Goal: Navigation & Orientation: Find specific page/section

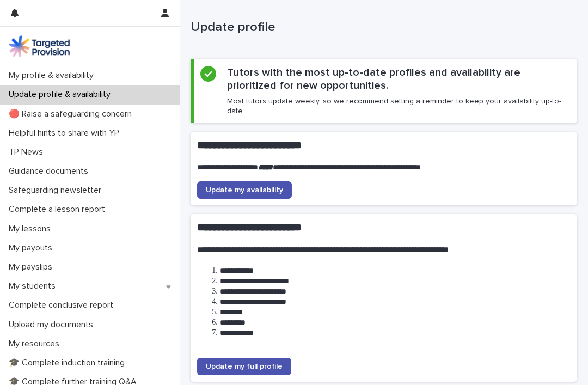
click at [250, 186] on span "Update my availability" at bounding box center [244, 190] width 77 height 8
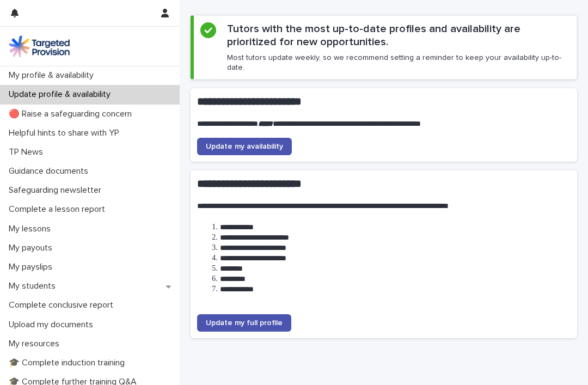
scroll to position [43, 0]
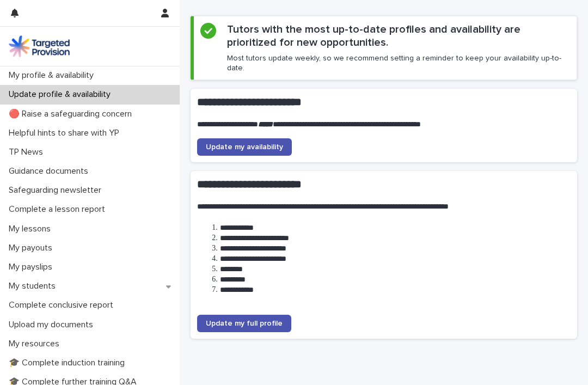
click at [260, 319] on span "Update my full profile" at bounding box center [244, 323] width 77 height 8
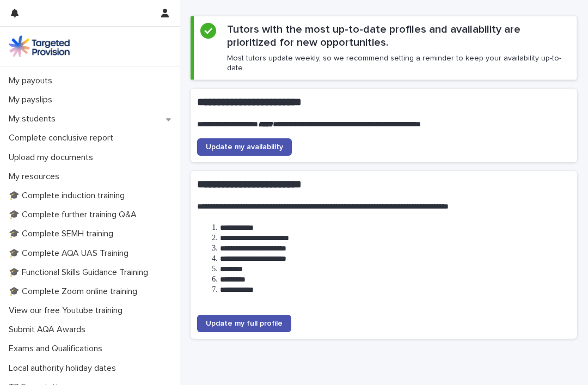
scroll to position [157, 0]
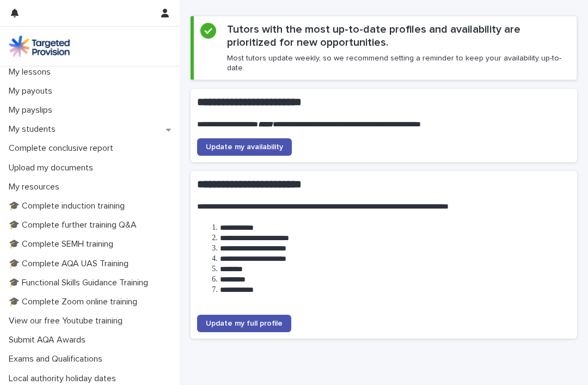
click at [44, 124] on p "My students" at bounding box center [34, 129] width 60 height 10
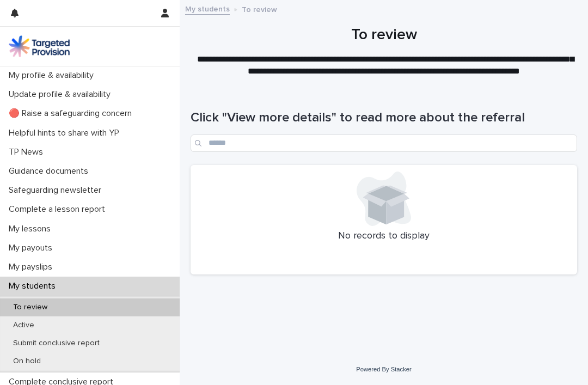
click at [76, 282] on div "My students" at bounding box center [90, 285] width 180 height 19
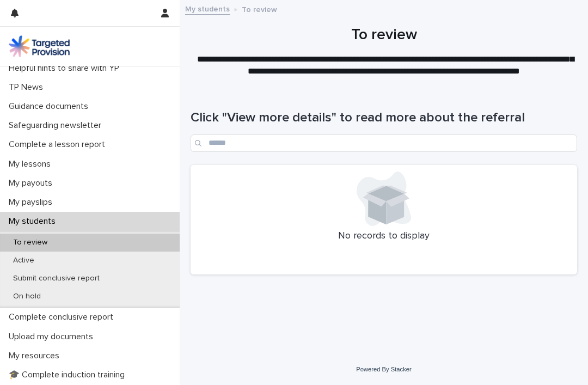
scroll to position [66, 0]
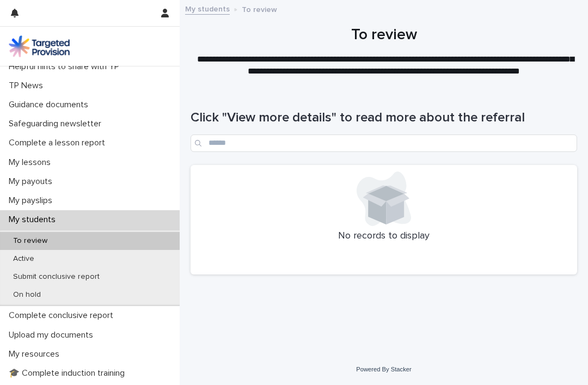
click at [85, 218] on div "My students" at bounding box center [90, 219] width 180 height 19
click at [105, 241] on div "To review" at bounding box center [90, 241] width 180 height 18
click at [74, 258] on div "Active" at bounding box center [90, 259] width 180 height 18
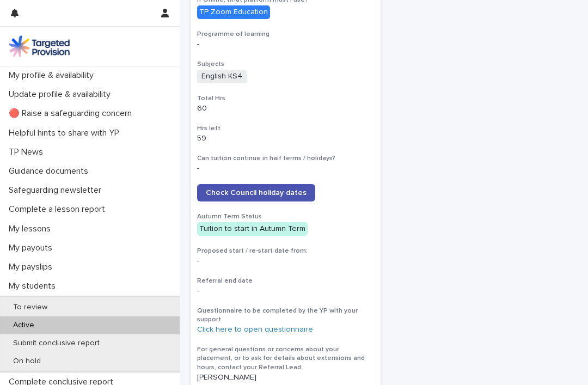
scroll to position [444, 0]
click at [285, 188] on span "Check Council holiday dates" at bounding box center [256, 192] width 101 height 8
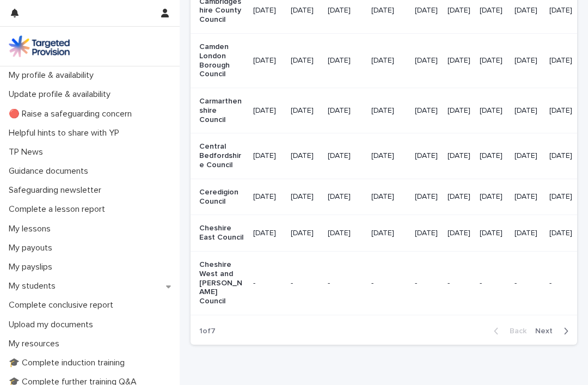
scroll to position [1336, 0]
click at [547, 327] on span "Next" at bounding box center [547, 331] width 24 height 8
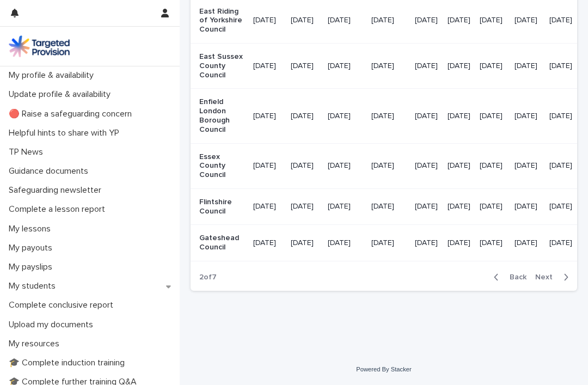
scroll to position [1293, 0]
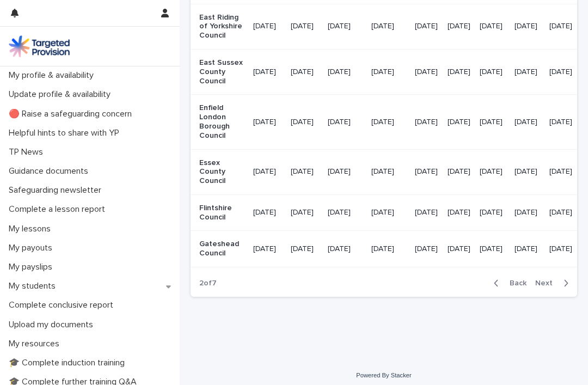
click at [548, 287] on span "Next" at bounding box center [547, 283] width 24 height 8
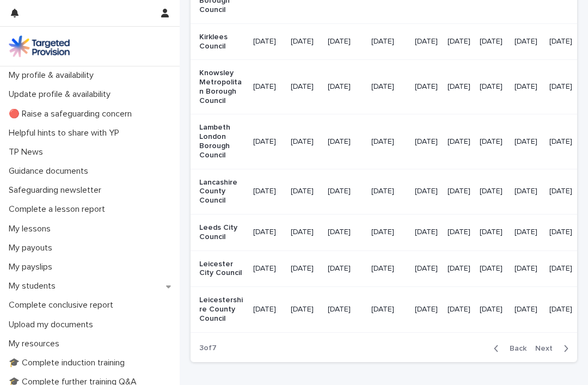
click at [77, 226] on div "My lessons" at bounding box center [90, 228] width 180 height 19
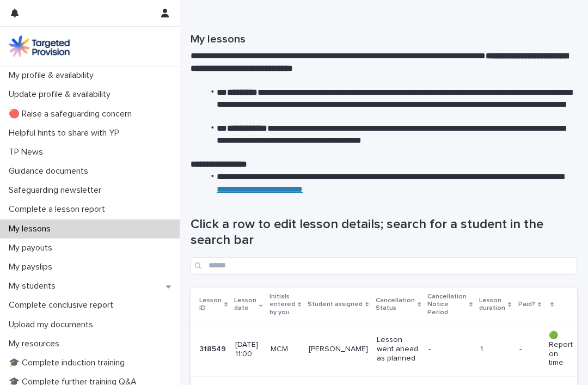
click at [126, 210] on div "Complete a lesson report" at bounding box center [90, 209] width 180 height 19
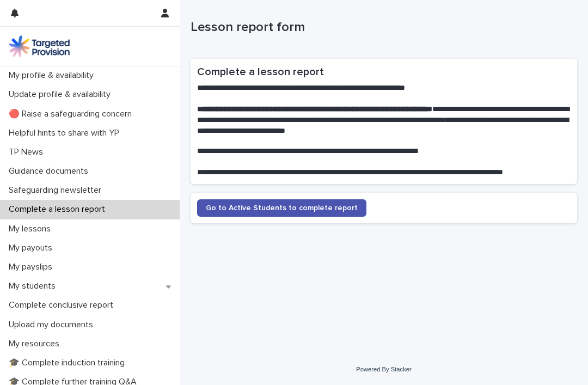
click at [62, 281] on p "My students" at bounding box center [34, 286] width 60 height 10
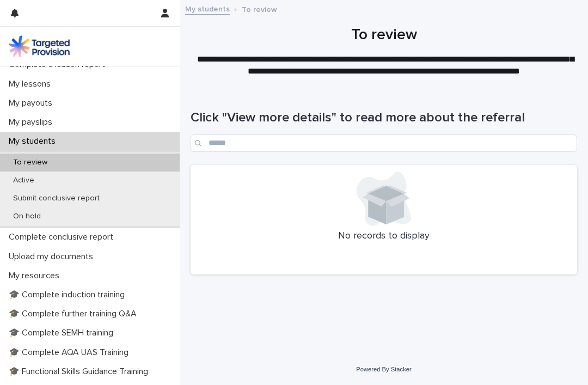
scroll to position [145, 0]
click at [139, 189] on div "Submit conclusive report" at bounding box center [90, 198] width 180 height 18
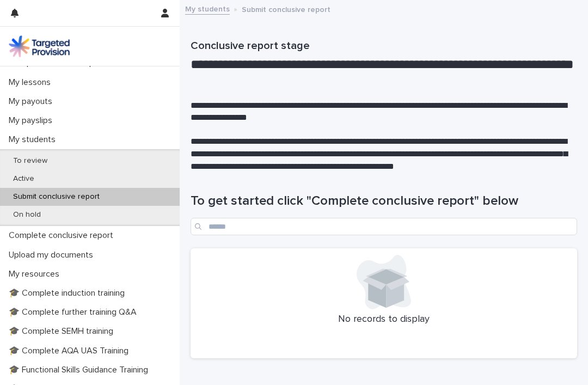
scroll to position [146, 0]
click at [129, 177] on div "Active" at bounding box center [90, 179] width 180 height 18
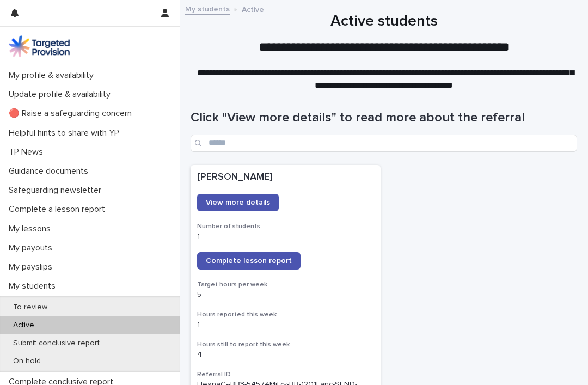
click at [164, 11] on icon "button" at bounding box center [165, 13] width 8 height 9
click at [113, 48] on p "Log Out" at bounding box center [133, 46] width 69 height 19
